Goal: Find specific page/section: Find specific page/section

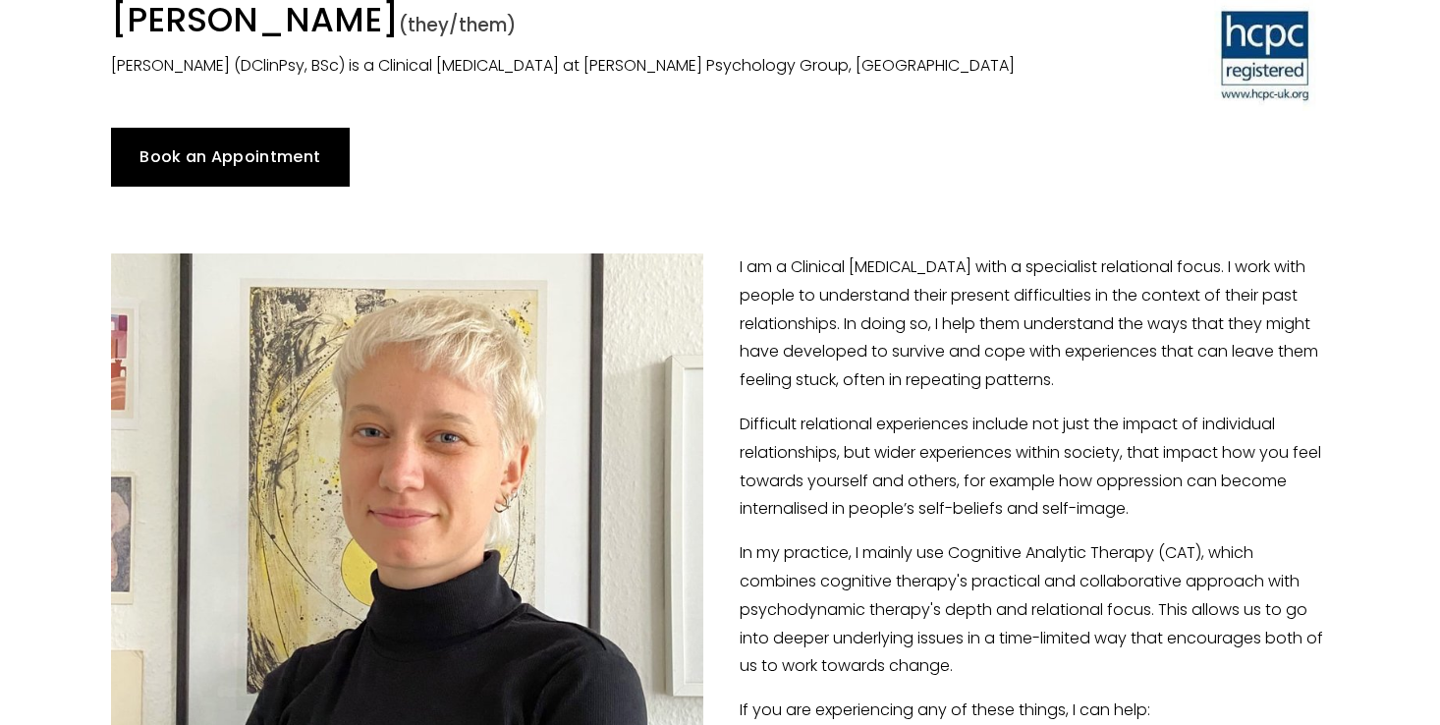
scroll to position [184, 0]
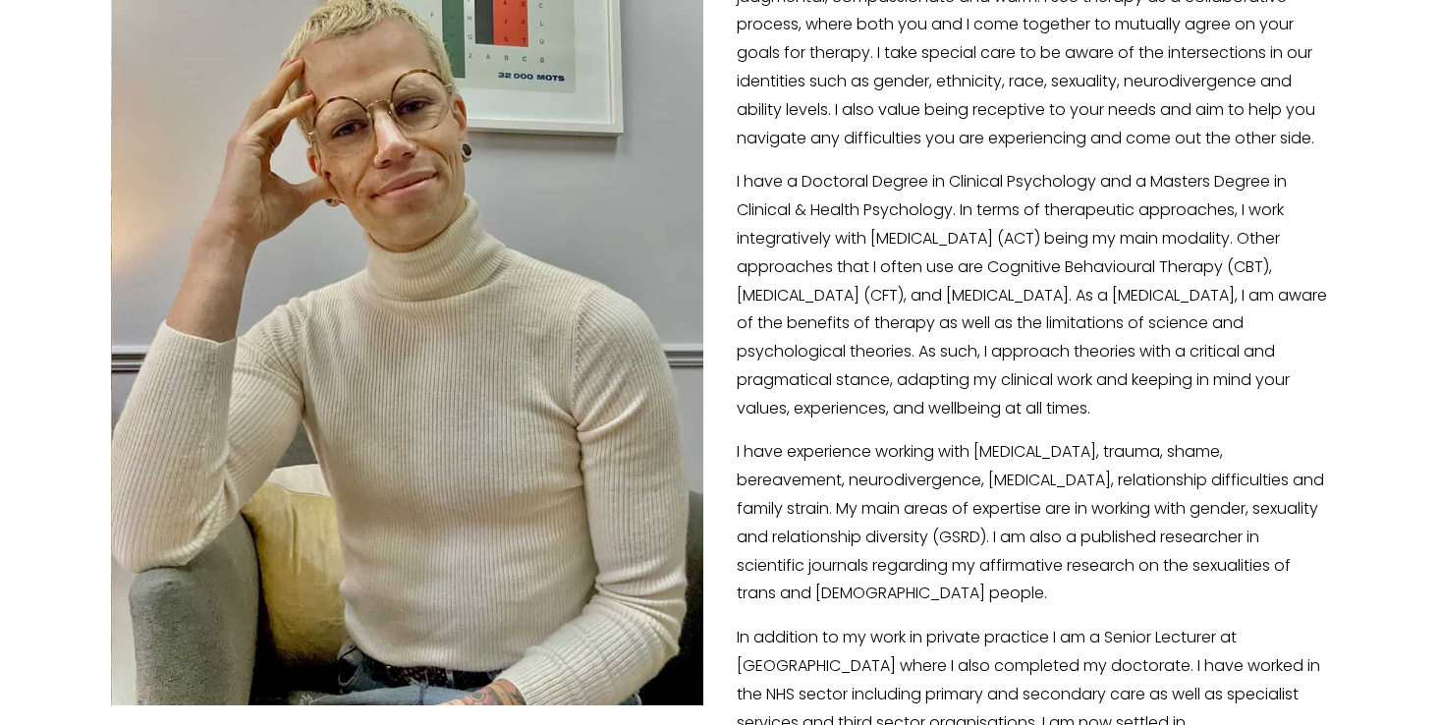
scroll to position [460, 0]
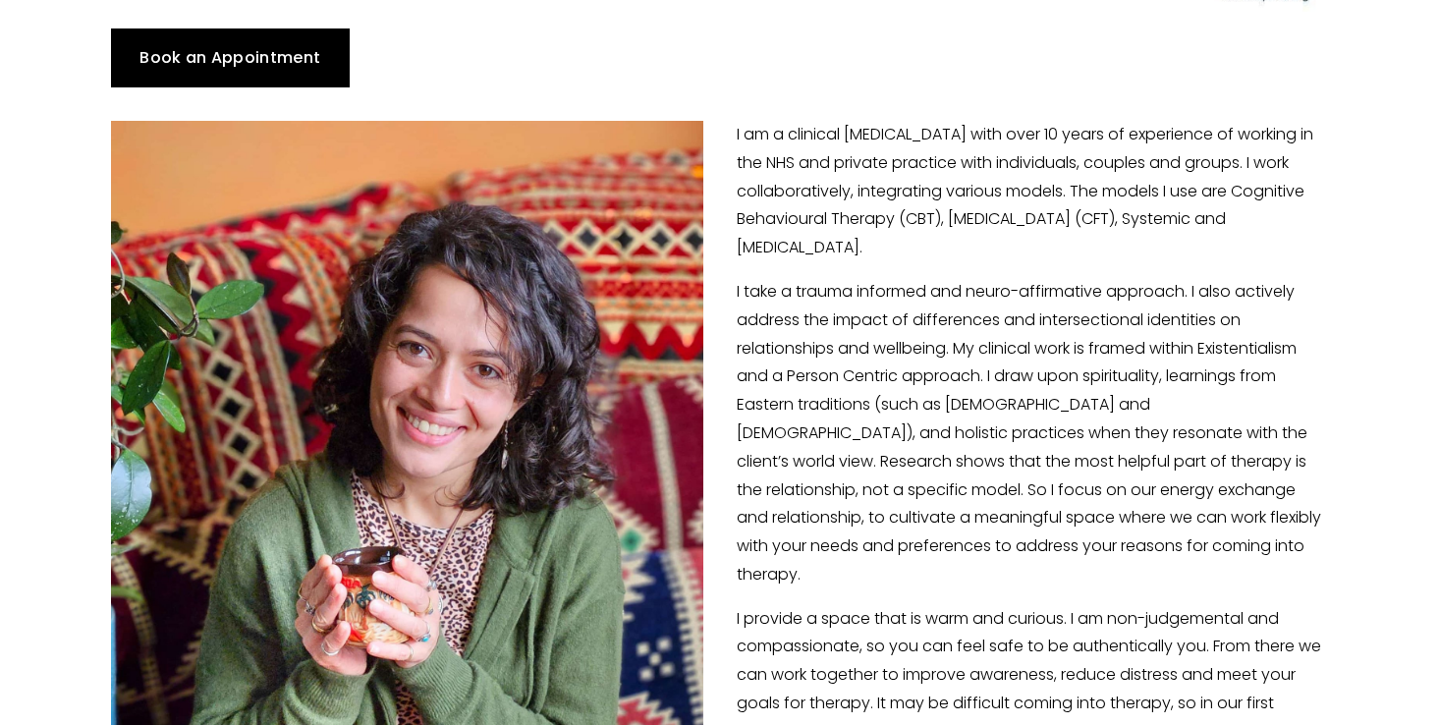
scroll to position [309, 0]
